Goal: Transaction & Acquisition: Book appointment/travel/reservation

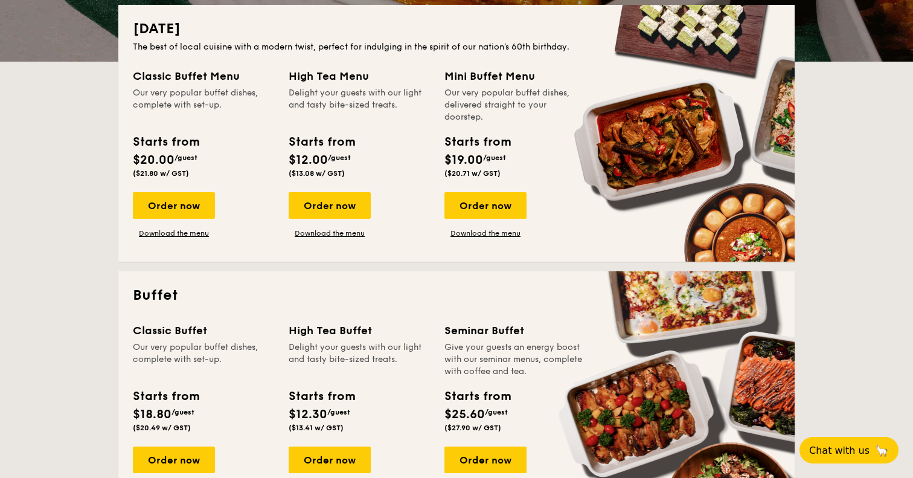
scroll to position [275, 0]
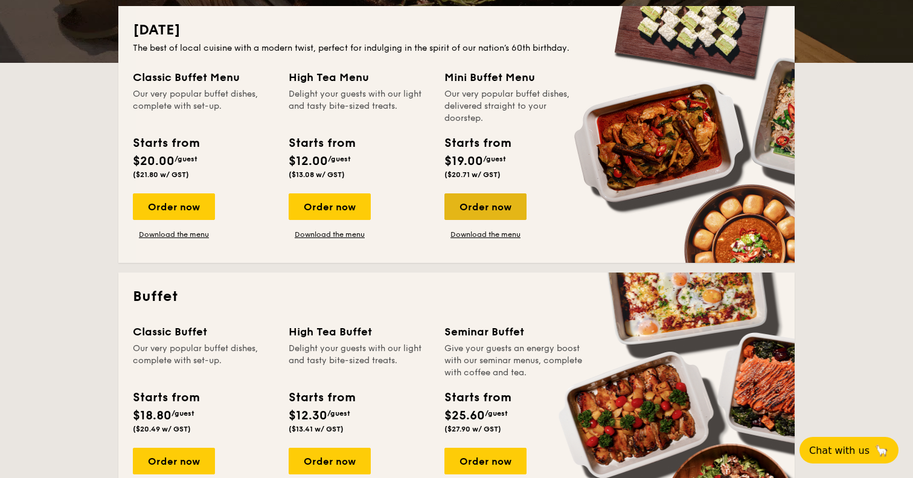
click at [510, 208] on div "Order now" at bounding box center [486, 206] width 82 height 27
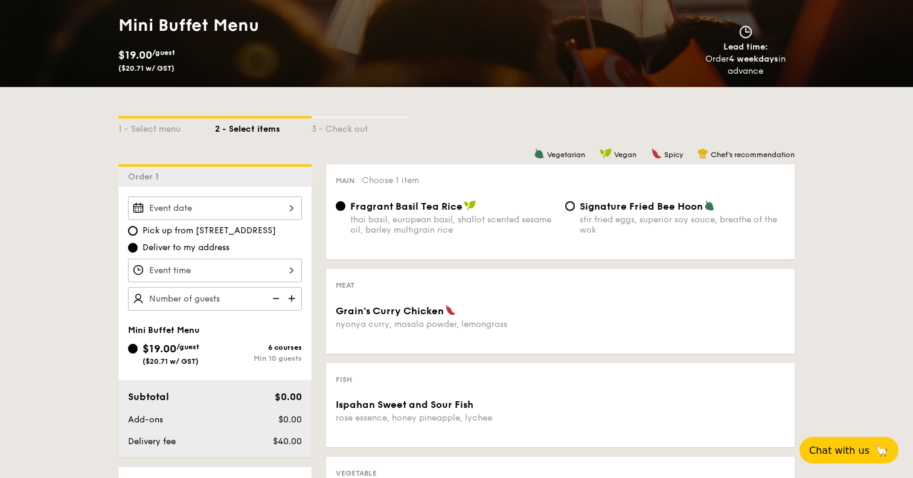
scroll to position [189, 0]
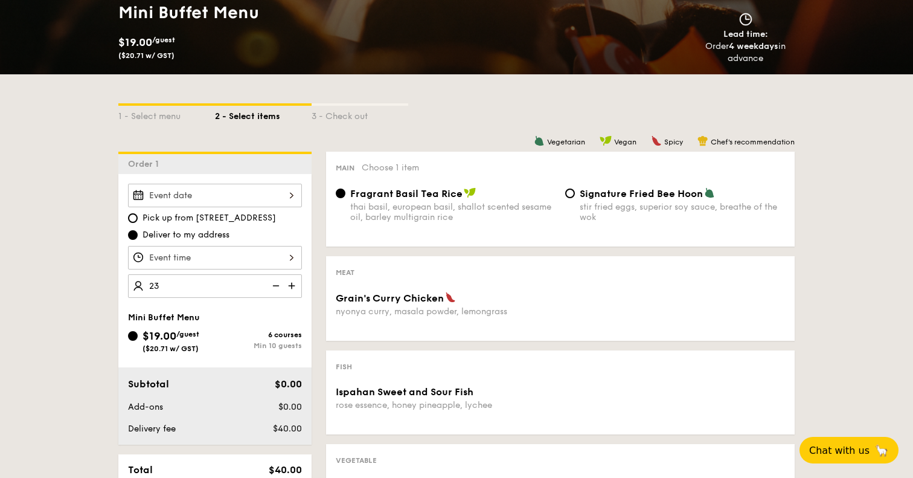
click at [82, 309] on div "1 - Select menu 2 - Select items 3 - Check out Order 1 Pick up from [STREET_ADD…" at bounding box center [456, 415] width 913 height 683
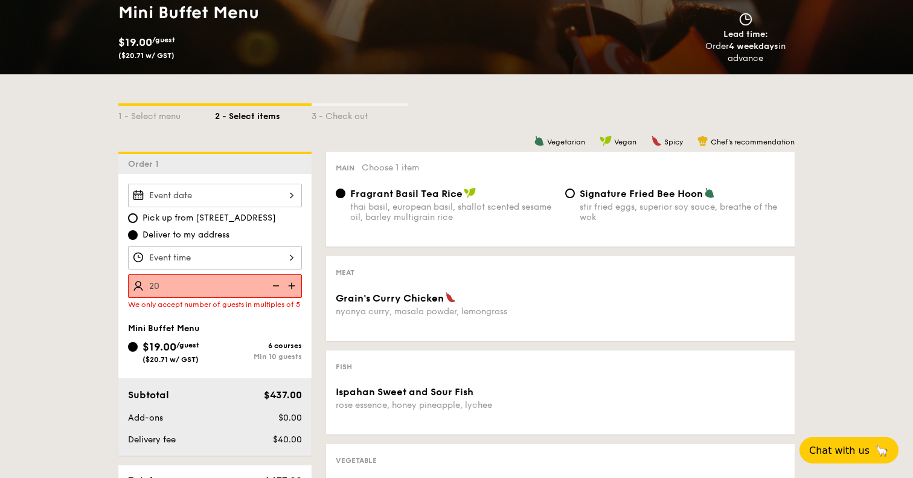
type input "20 guests"
click at [65, 296] on div "1 - Select menu 2 - Select items 3 - Check out Order 1 Pick up from [STREET_ADD…" at bounding box center [456, 415] width 913 height 683
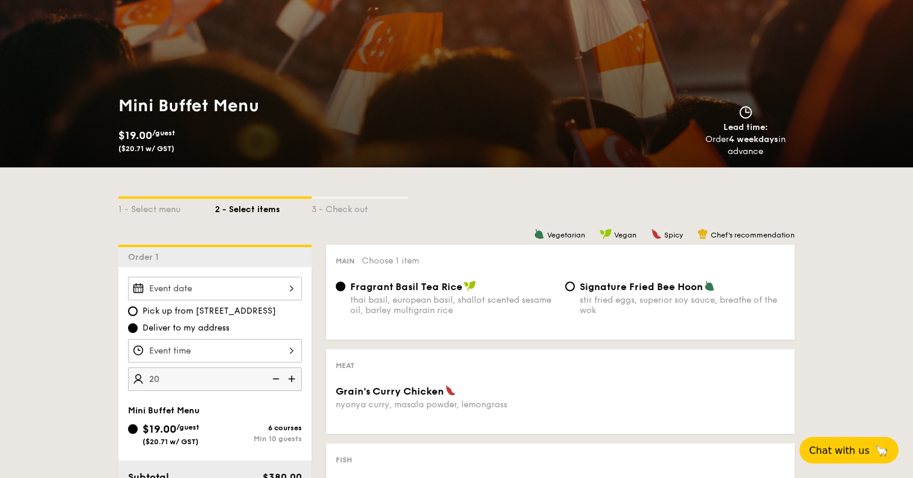
scroll to position [20, 0]
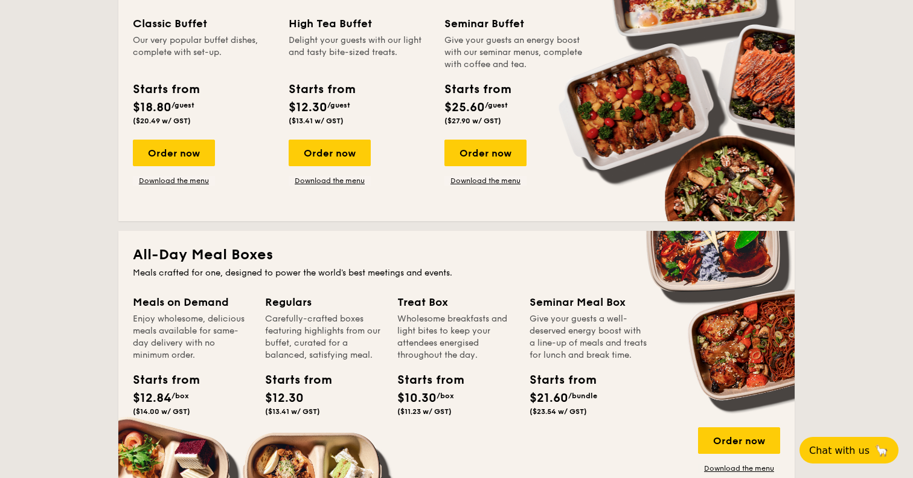
scroll to position [584, 0]
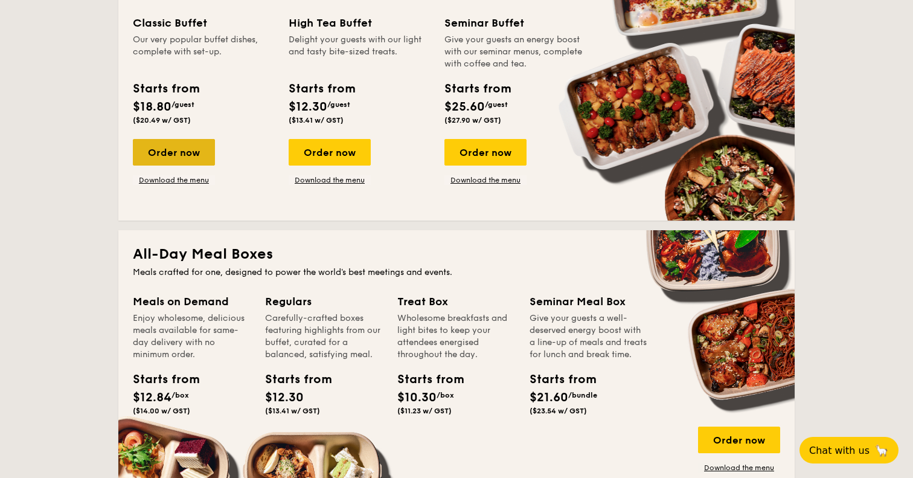
click at [148, 159] on div "Order now" at bounding box center [174, 152] width 82 height 27
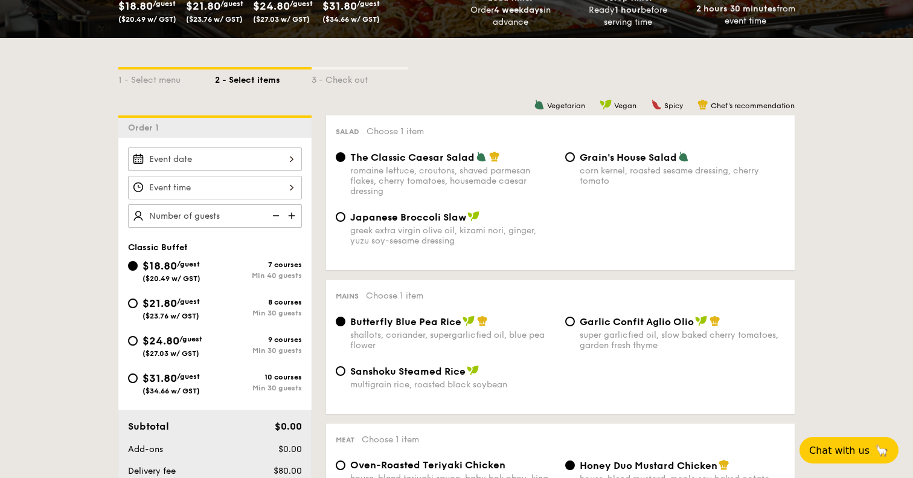
scroll to position [234, 0]
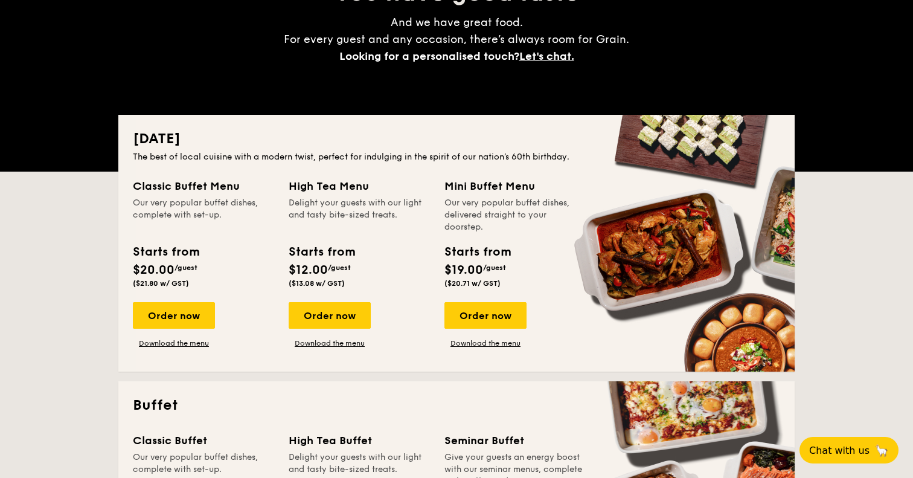
scroll to position [160, 0]
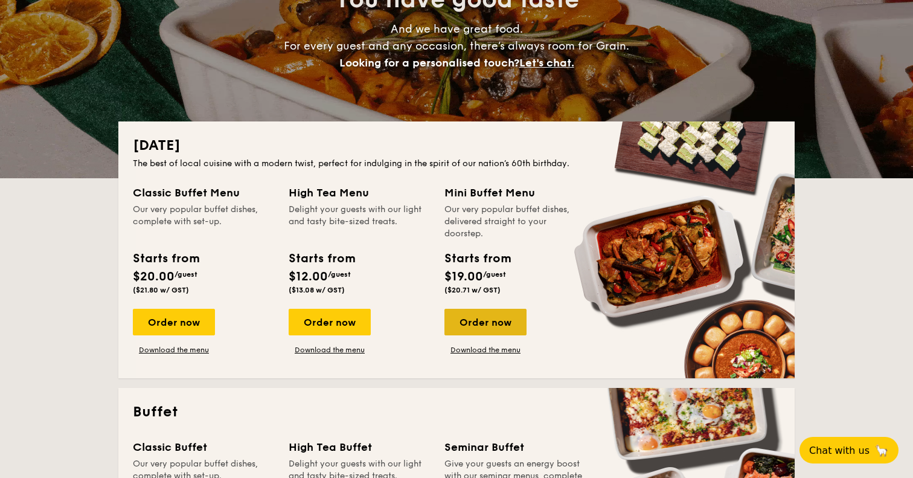
click at [477, 322] on div "Order now" at bounding box center [486, 322] width 82 height 27
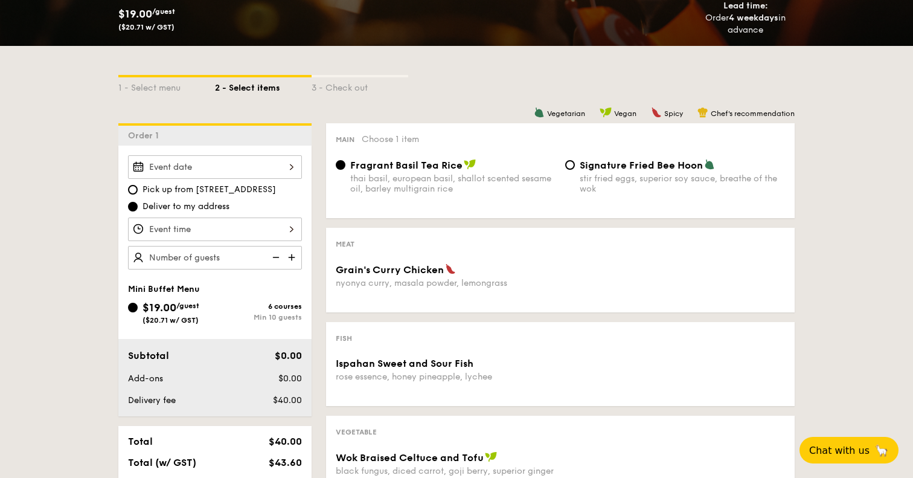
scroll to position [221, 0]
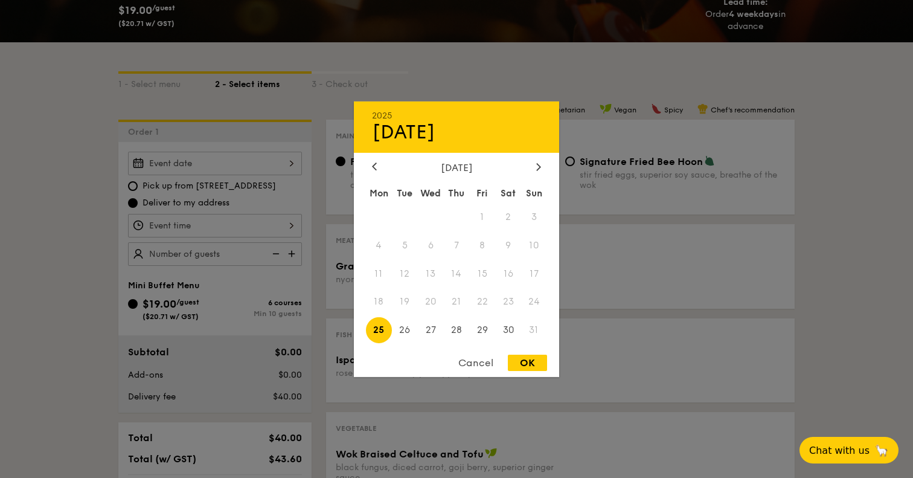
click at [292, 160] on div "2025 Aug [DATE] Tue Wed Thu Fri Sat Sun 1 2 3 4 5 6 7 8 9 10 11 12 13 14 15 16 …" at bounding box center [215, 164] width 174 height 24
click at [537, 165] on icon at bounding box center [538, 166] width 5 height 8
click at [431, 216] on span "3" at bounding box center [431, 217] width 26 height 26
click at [452, 216] on span "4" at bounding box center [457, 217] width 26 height 26
click at [374, 167] on icon at bounding box center [374, 166] width 5 height 8
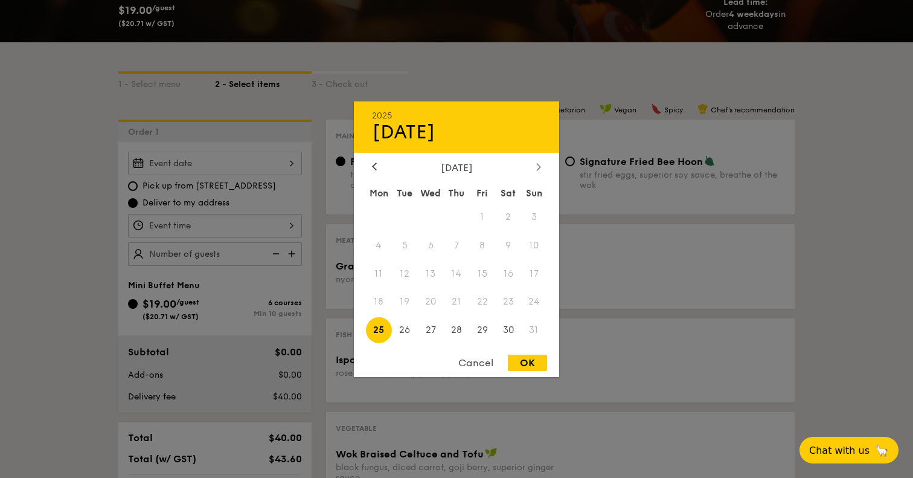
click at [538, 168] on icon at bounding box center [538, 166] width 5 height 8
click at [452, 215] on span "4" at bounding box center [457, 217] width 26 height 26
click at [430, 215] on span "3" at bounding box center [431, 217] width 26 height 26
click at [103, 242] on div at bounding box center [456, 239] width 913 height 478
